Goal: Task Accomplishment & Management: Manage account settings

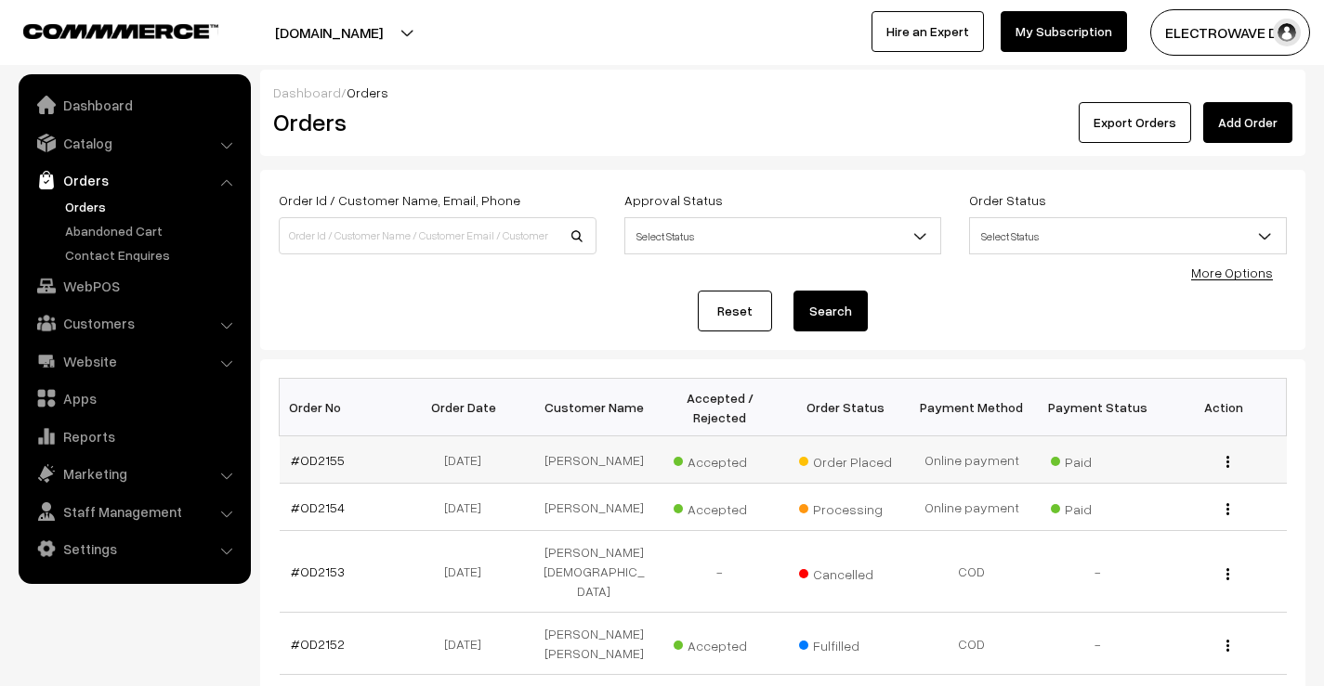
click at [298, 449] on td "#OD2155" at bounding box center [343, 460] width 126 height 47
click at [306, 456] on link "#OD2155" at bounding box center [318, 460] width 54 height 16
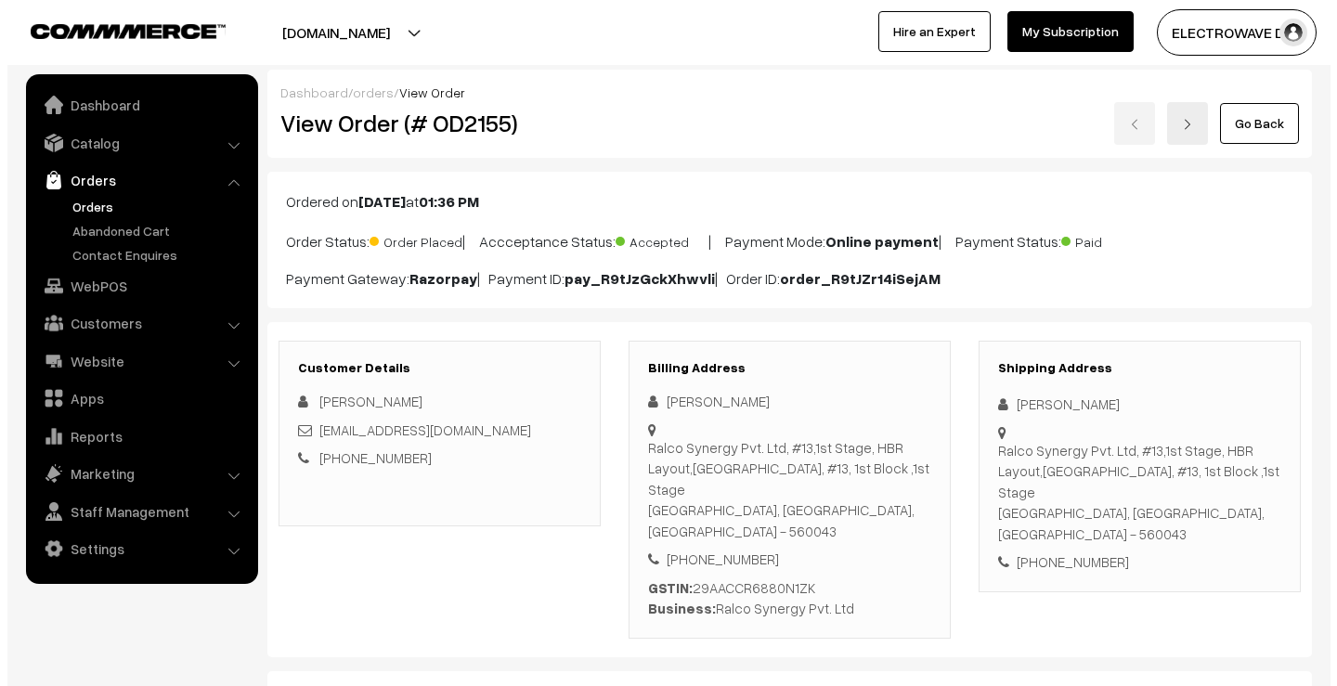
scroll to position [742, 0]
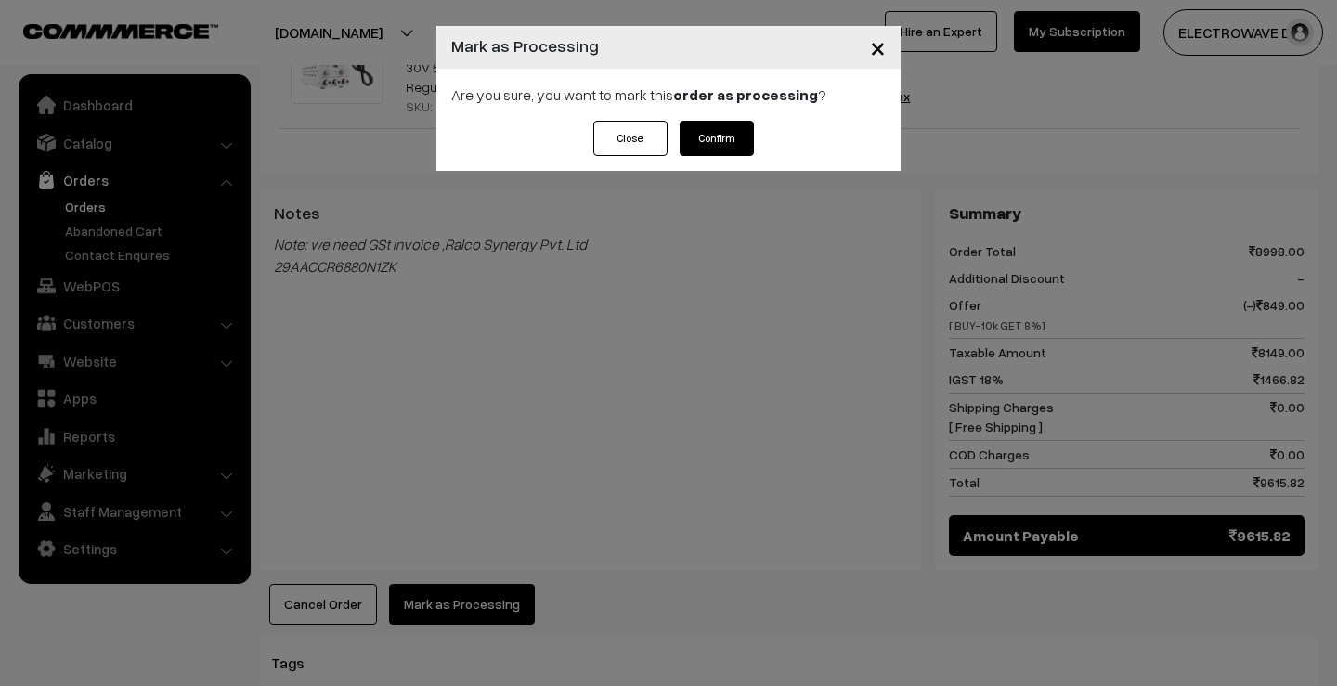
click at [729, 135] on button "Confirm" at bounding box center [717, 138] width 74 height 35
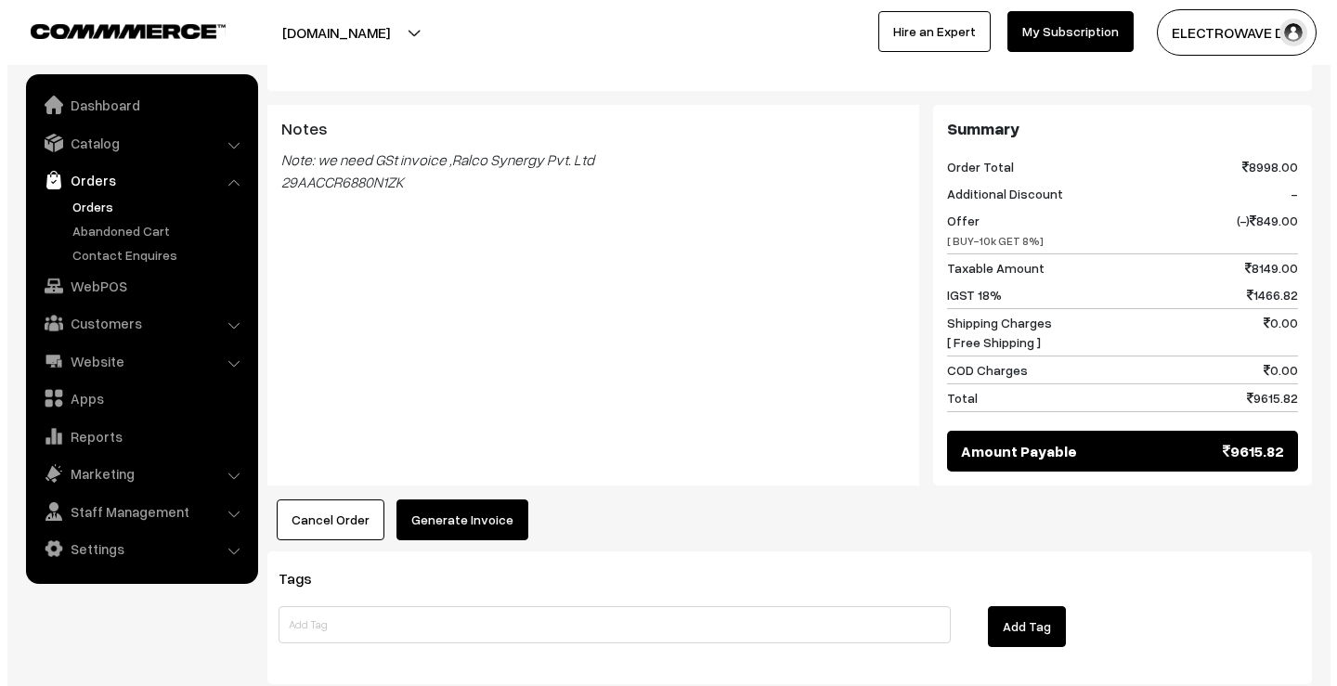
scroll to position [880, 0]
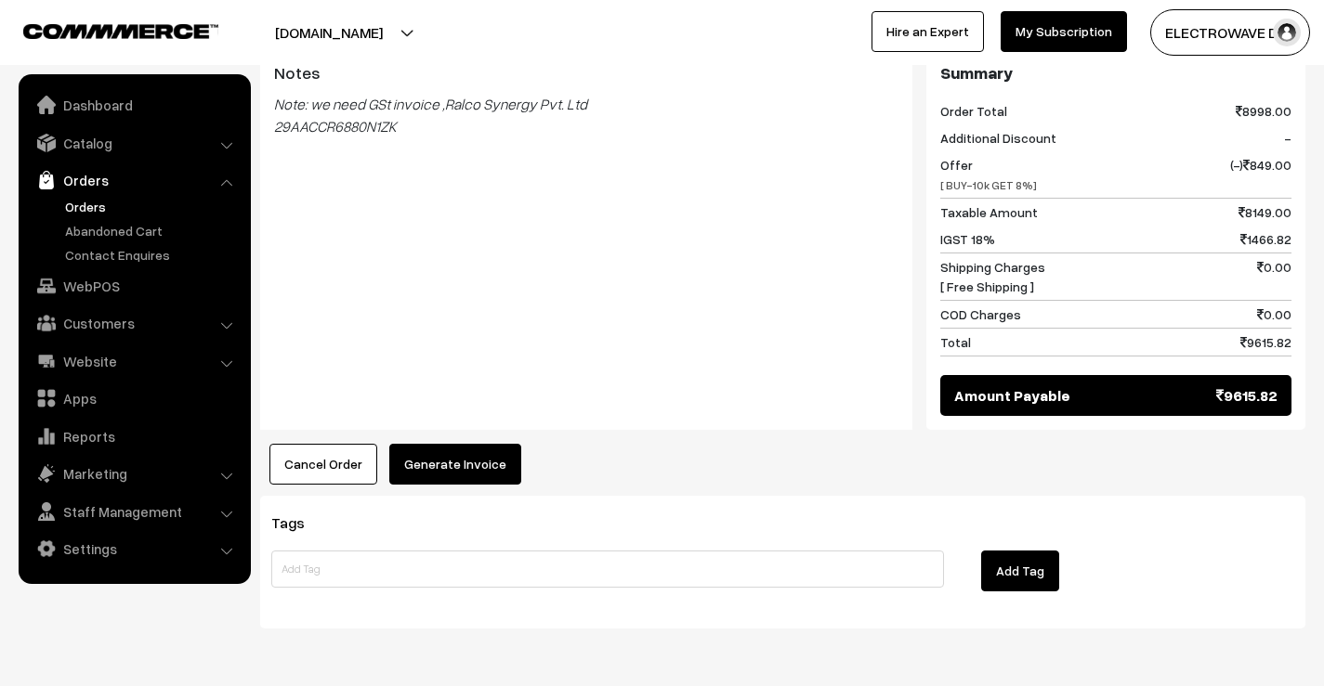
click at [447, 444] on button "Generate Invoice" at bounding box center [455, 464] width 132 height 41
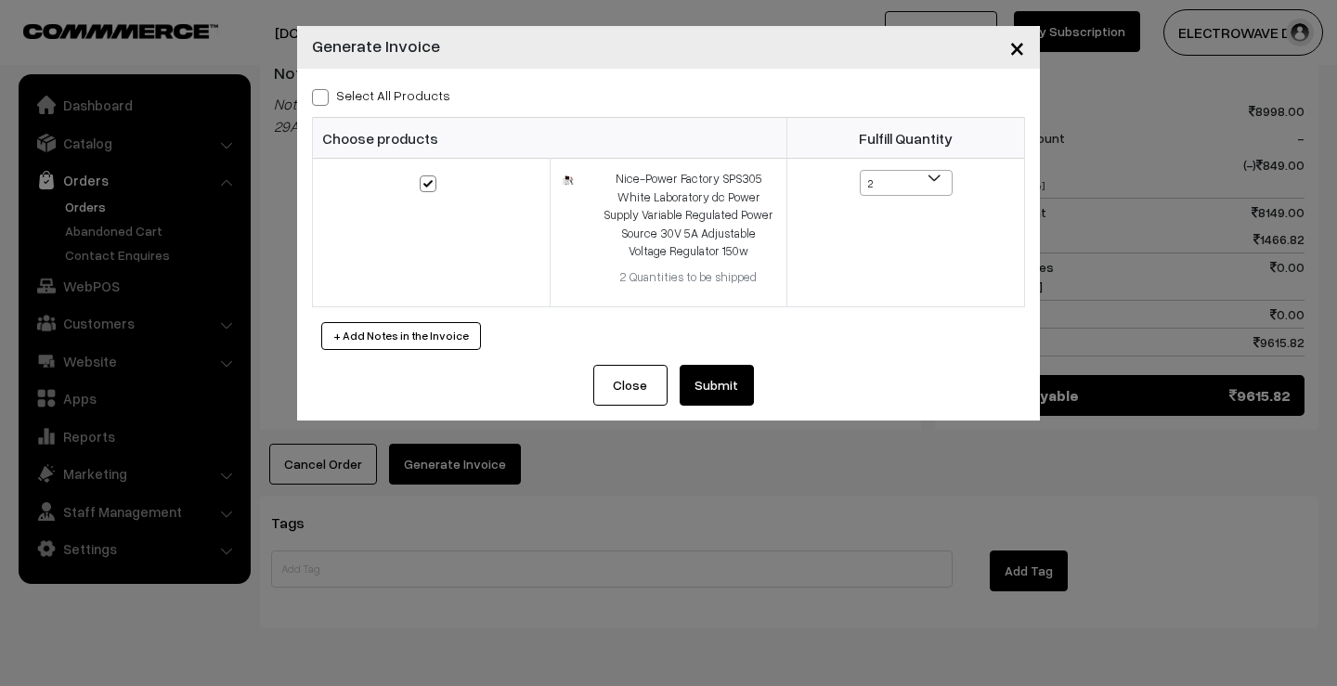
click at [716, 396] on button "Submit" at bounding box center [717, 385] width 74 height 41
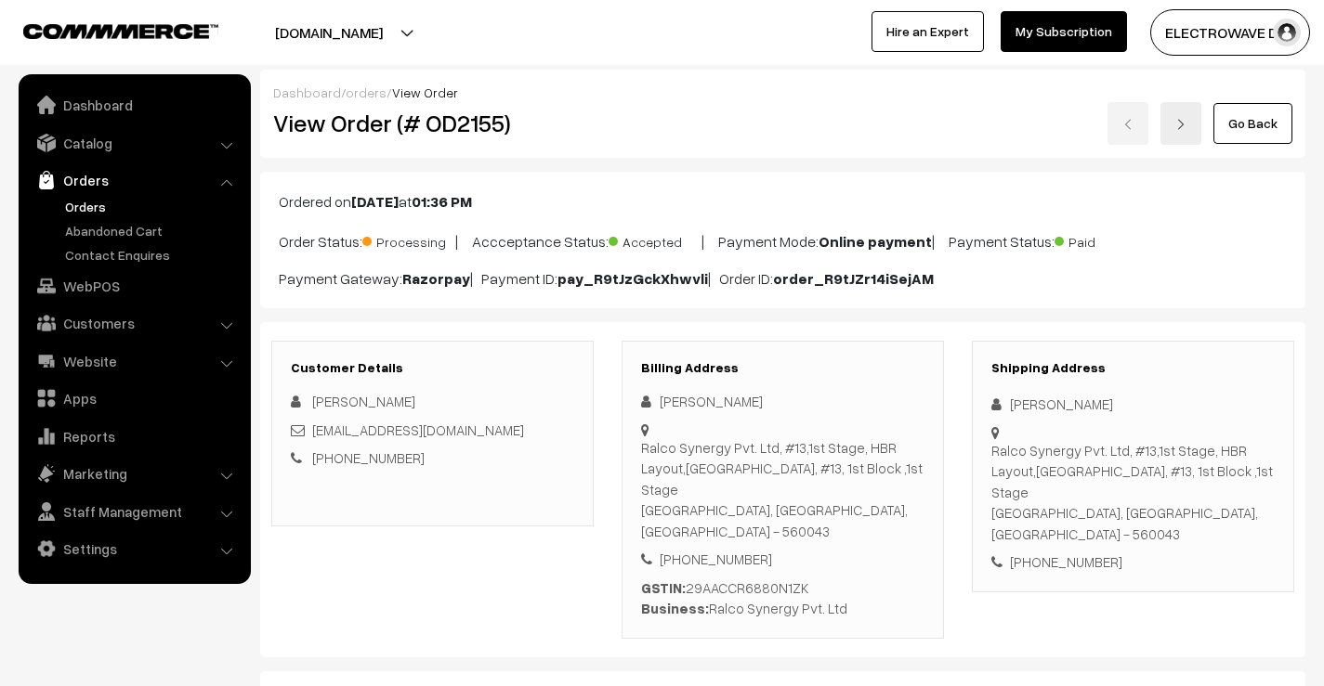
scroll to position [1066, 0]
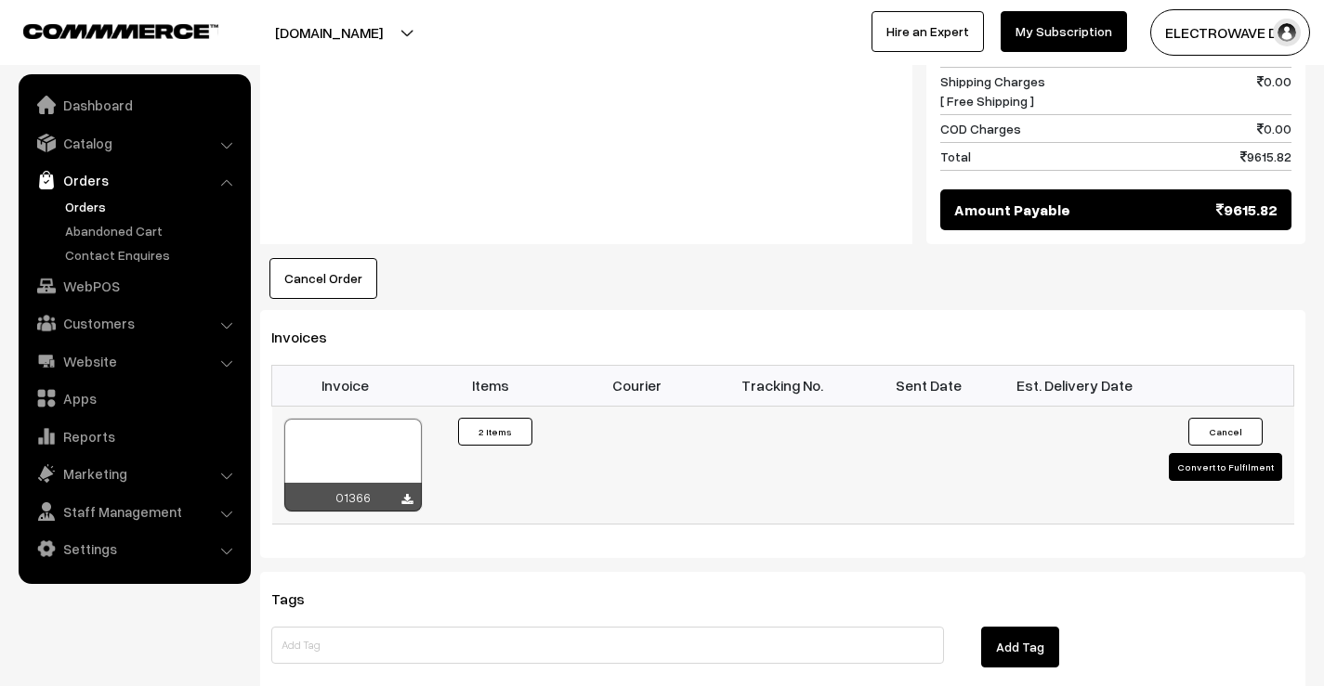
click at [363, 419] on div at bounding box center [352, 465] width 137 height 93
click at [96, 213] on link "Orders" at bounding box center [152, 207] width 184 height 20
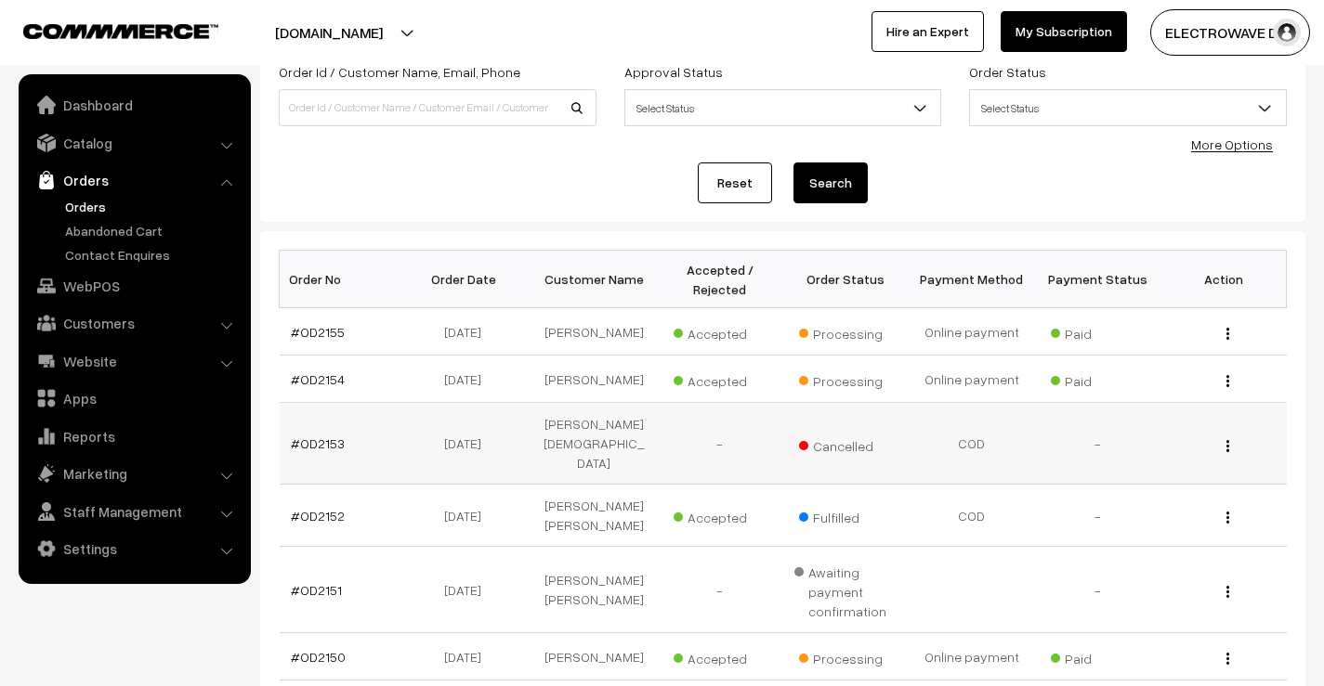
scroll to position [93, 0]
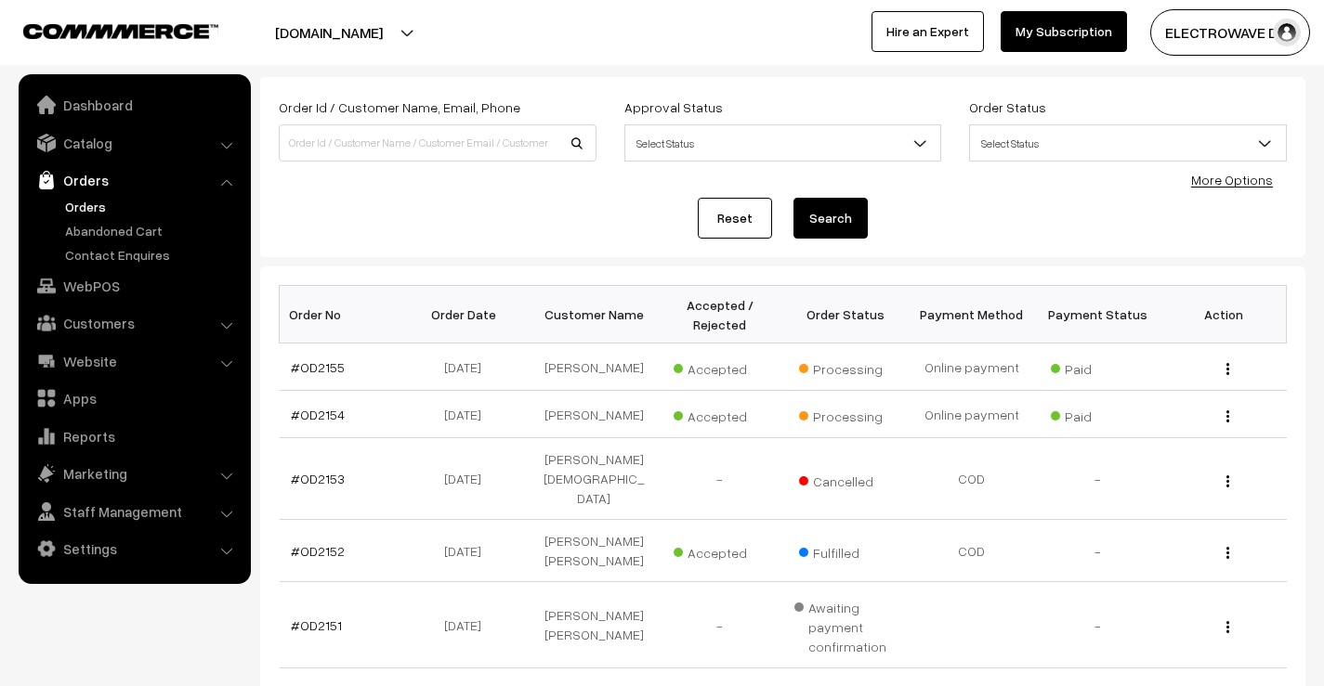
click at [385, 31] on button "[DOMAIN_NAME]" at bounding box center [329, 32] width 238 height 46
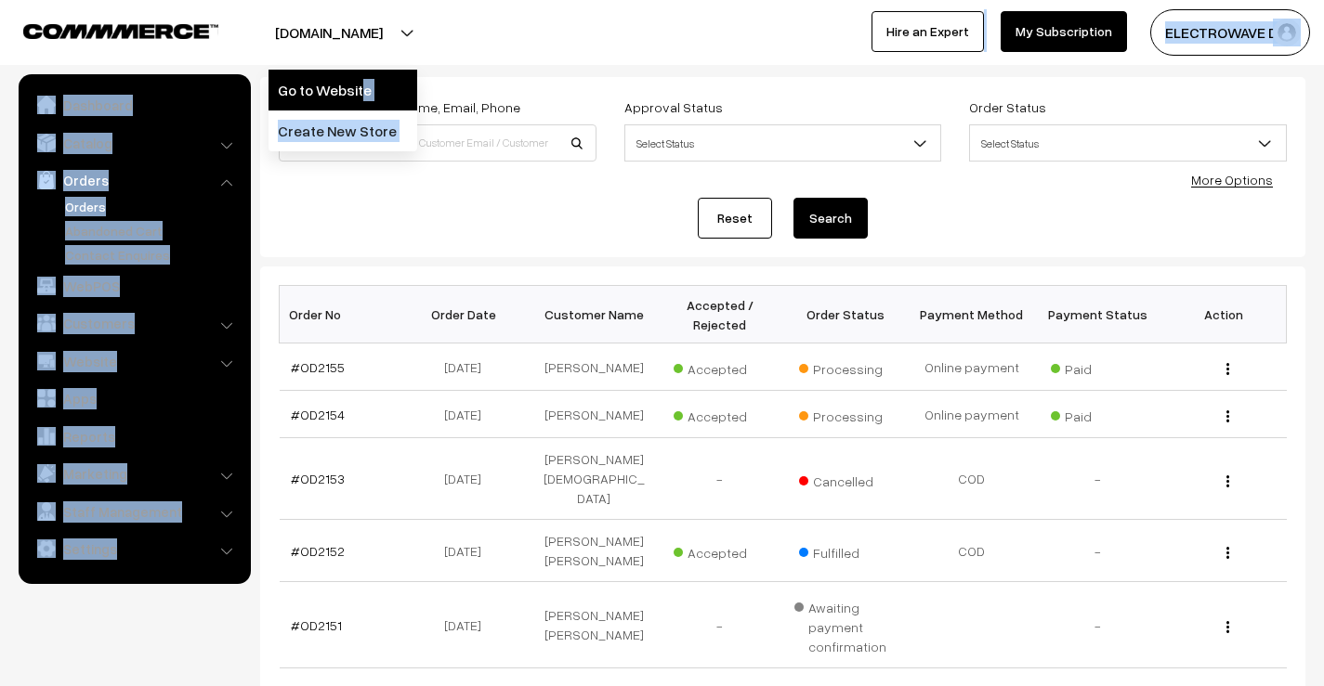
drag, startPoint x: 364, startPoint y: 67, endPoint x: 363, endPoint y: 84, distance: 16.7
click at [363, 84] on body "Thank you for showing interest. Our team will call you shortly. Close [DOMAIN_N…" at bounding box center [662, 530] width 1324 height 1246
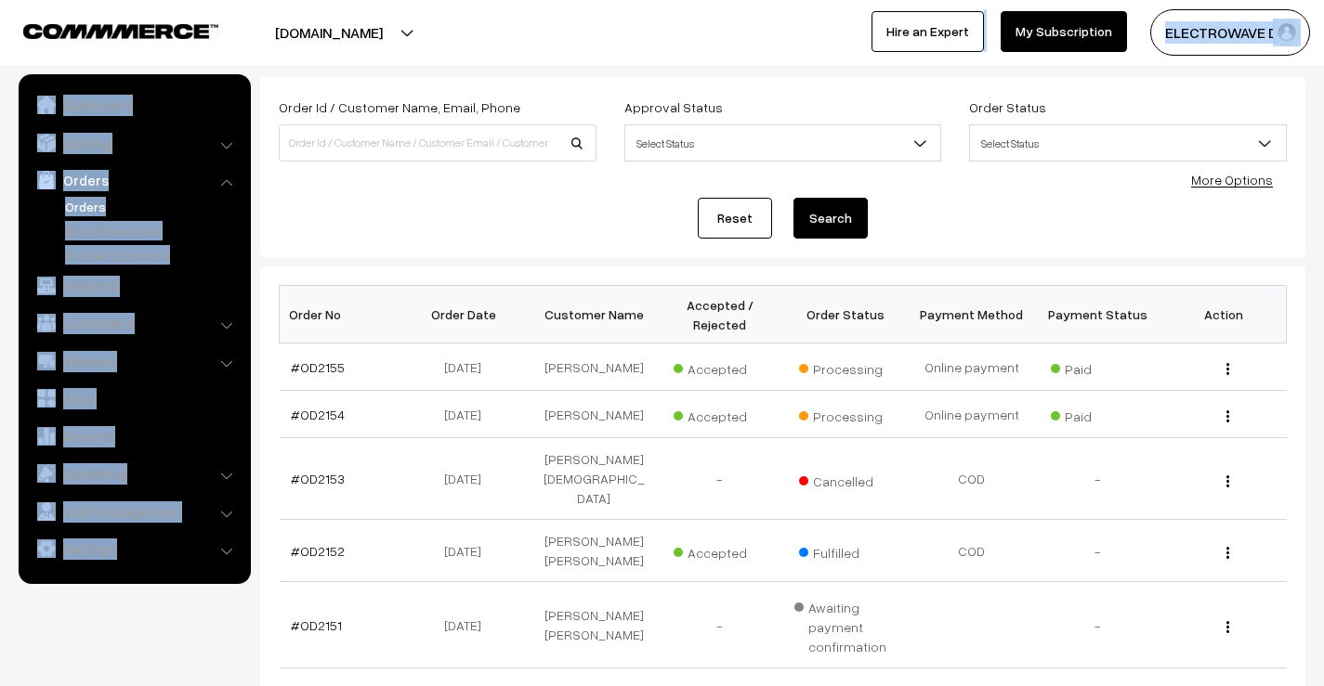
click at [390, 20] on button "[DOMAIN_NAME]" at bounding box center [329, 32] width 238 height 46
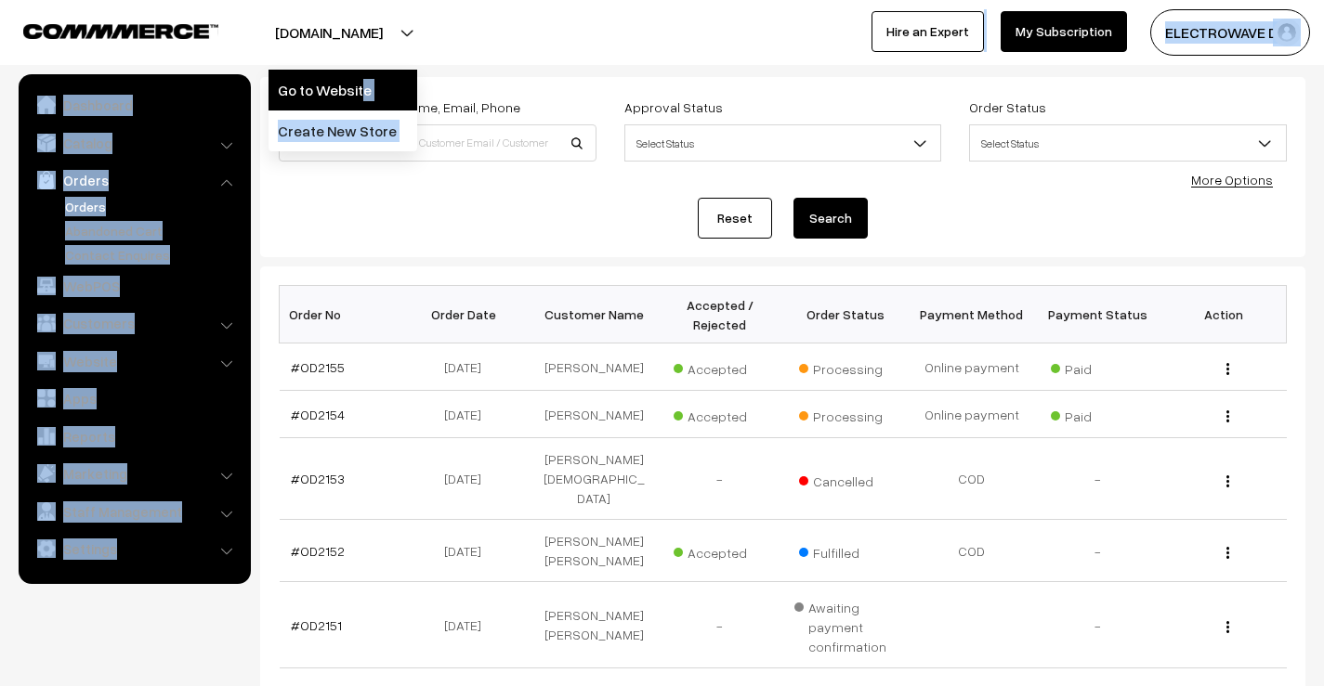
click at [372, 85] on link "Go to Website" at bounding box center [342, 90] width 149 height 41
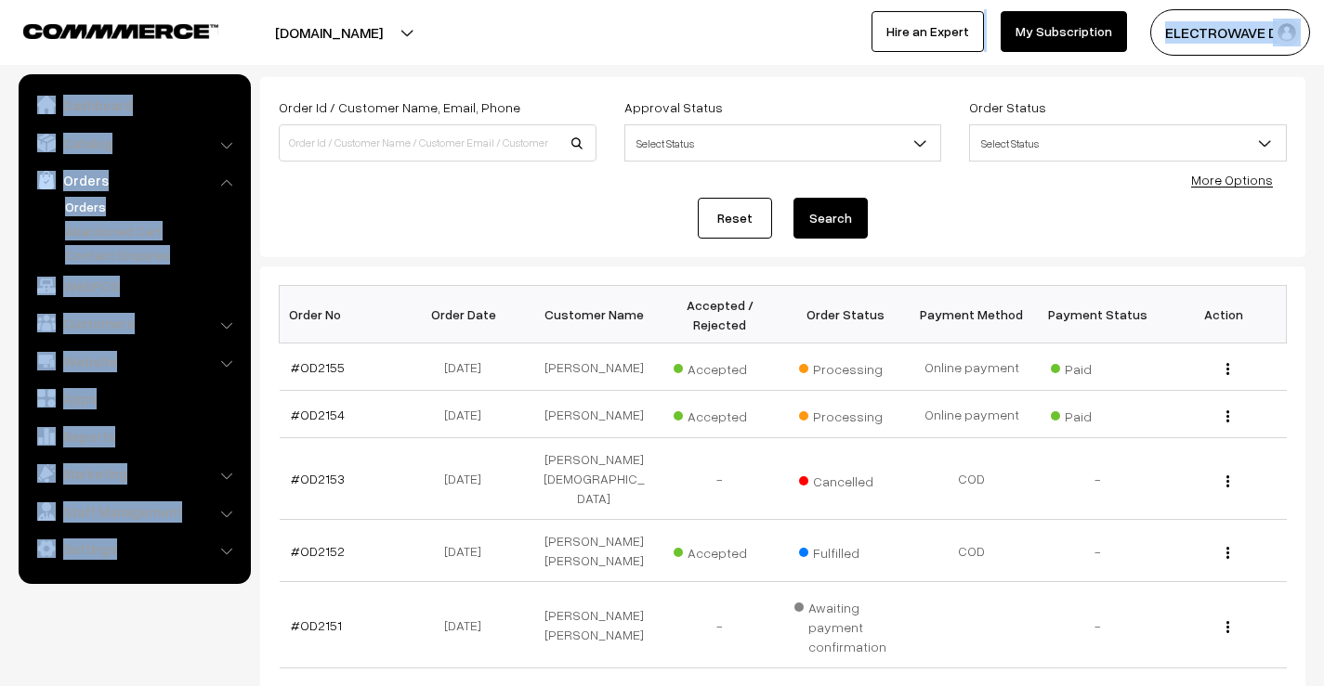
click at [555, 46] on div at bounding box center [327, 32] width 644 height 46
